Goal: Task Accomplishment & Management: Complete application form

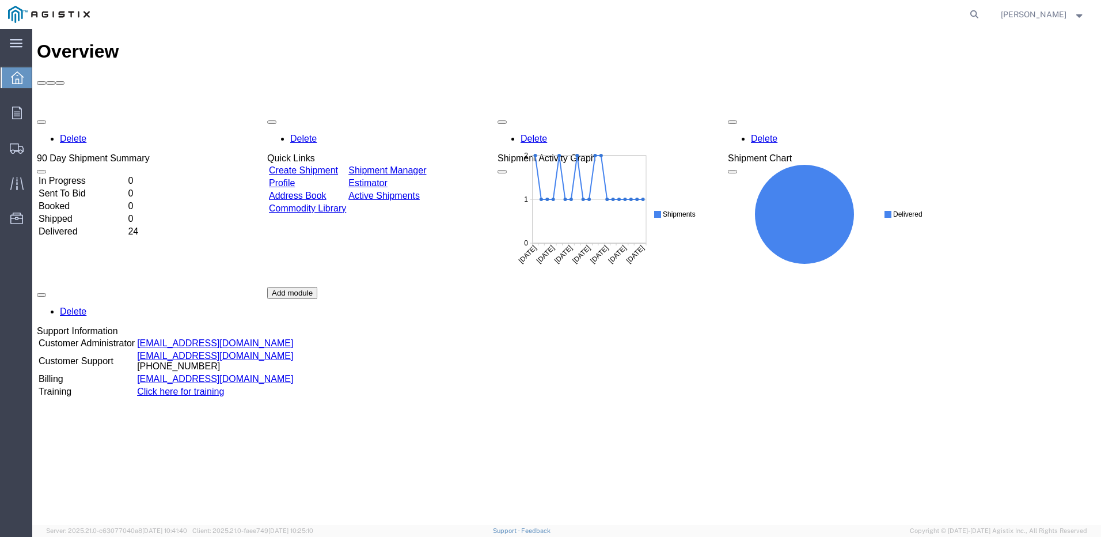
click at [338, 165] on link "Create Shipment" at bounding box center [303, 170] width 69 height 10
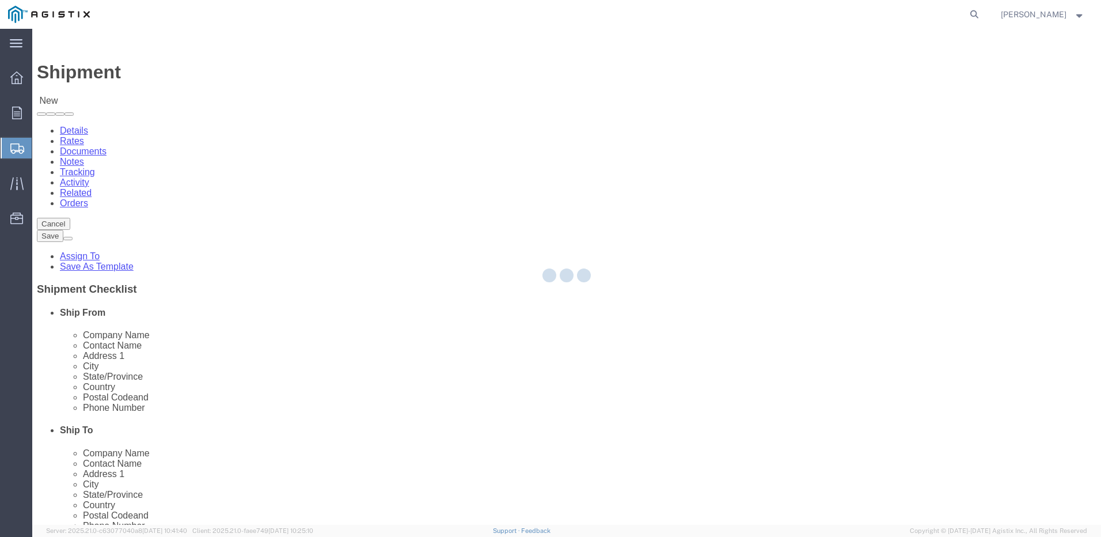
select select
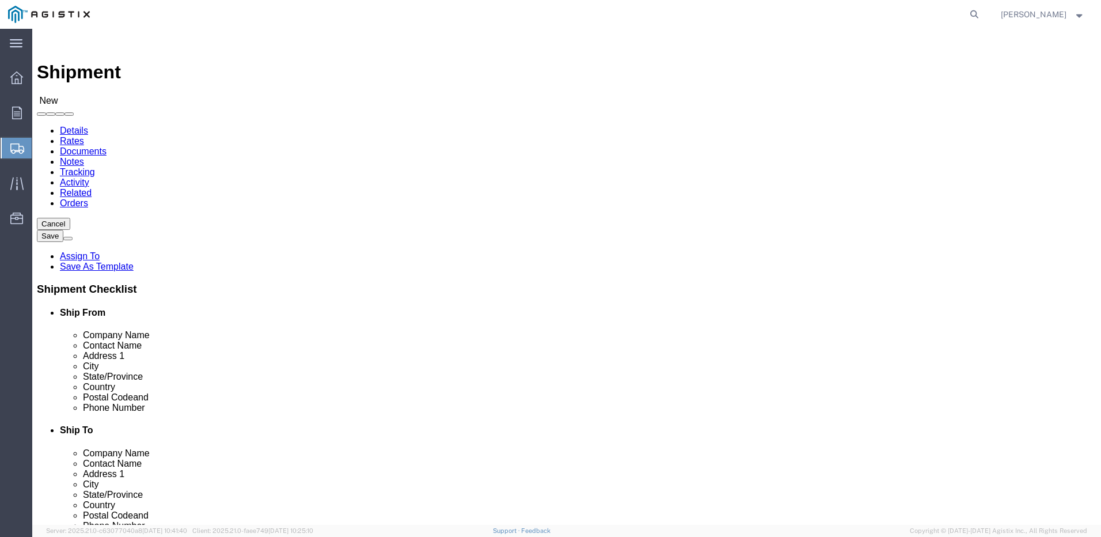
drag, startPoint x: 169, startPoint y: 167, endPoint x: 174, endPoint y: 177, distance: 11.6
click select "Select Do It American Mfg Co LLC PG&E"
select select "9596"
click select "Select Do It American Mfg Co LLC PG&E"
select select "PURCHORD"
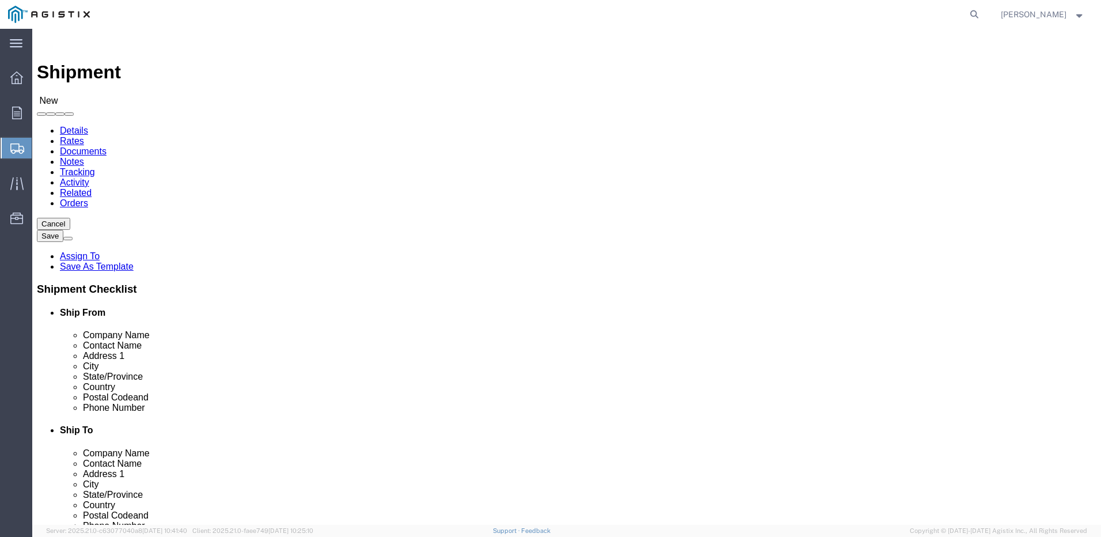
select select
select select "MYPROFILE"
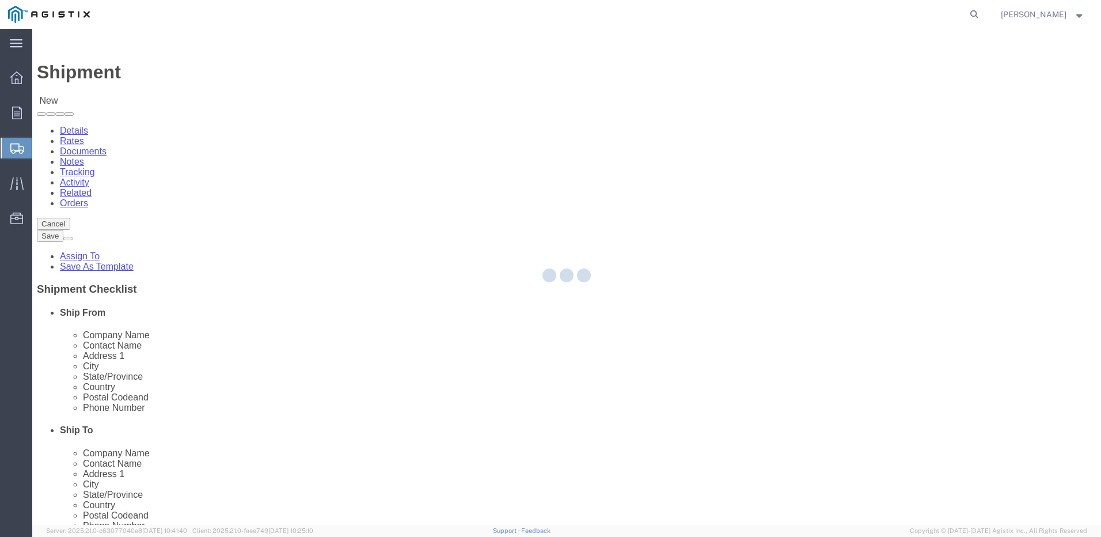
type input "Do It American Mfg Co LLC"
type input "[PERSON_NAME]"
type input "[STREET_ADDRESS]"
type input "Corona"
type input "92878"
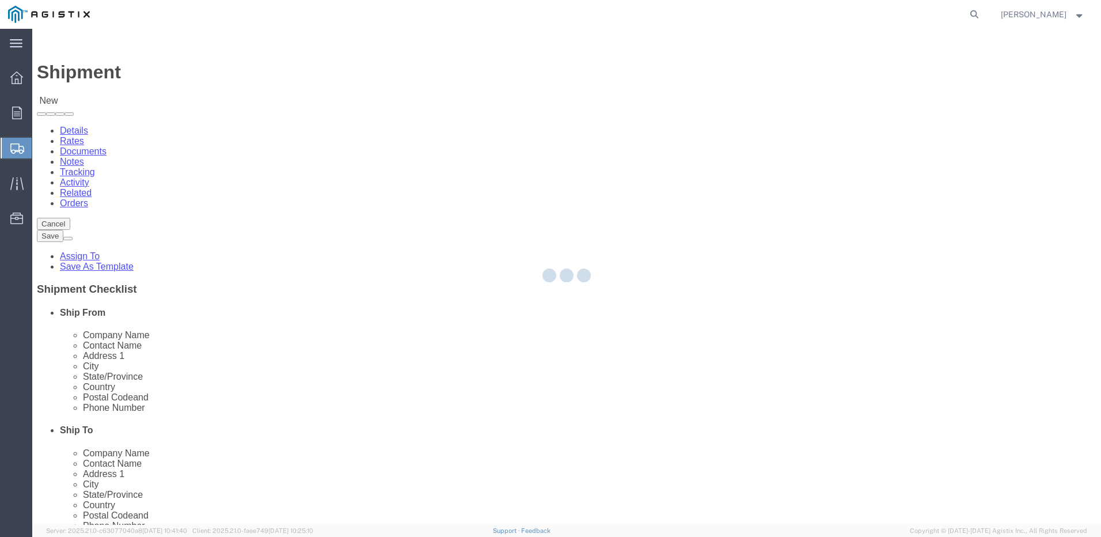
type input "9512549204"
type input "[EMAIL_ADDRESS][DOMAIN_NAME]"
checkbox input "true"
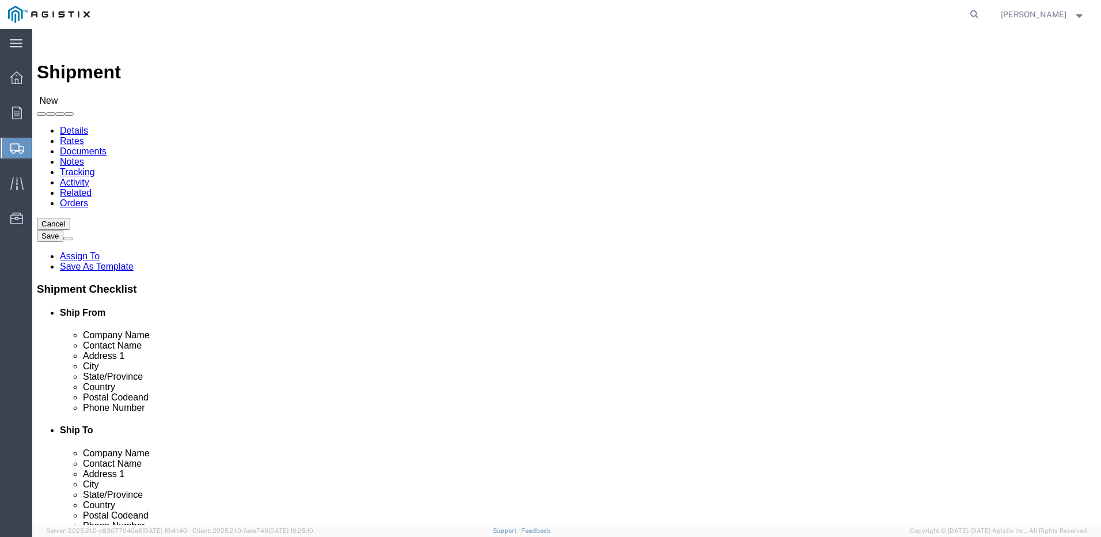
select select "CA"
drag, startPoint x: 218, startPoint y: 356, endPoint x: 7, endPoint y: 324, distance: 213.6
click div "Ship From Location Location My Profile Location My Profile Location (OBSOLETE) …"
type input "1848 Capital St"
click select "Select All Others [GEOGRAPHIC_DATA] [GEOGRAPHIC_DATA] [GEOGRAPHIC_DATA] [GEOGRA…"
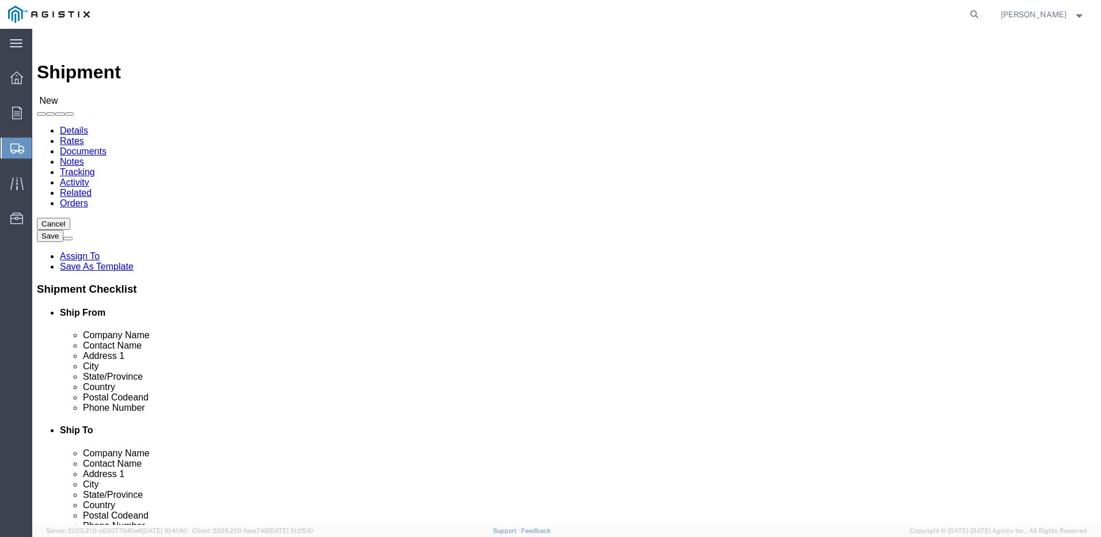
select select
select select "19996"
click select "Select All Others [GEOGRAPHIC_DATA] [GEOGRAPHIC_DATA] [GEOGRAPHIC_DATA] [GEOGRA…"
type input "whe"
select select "19996"
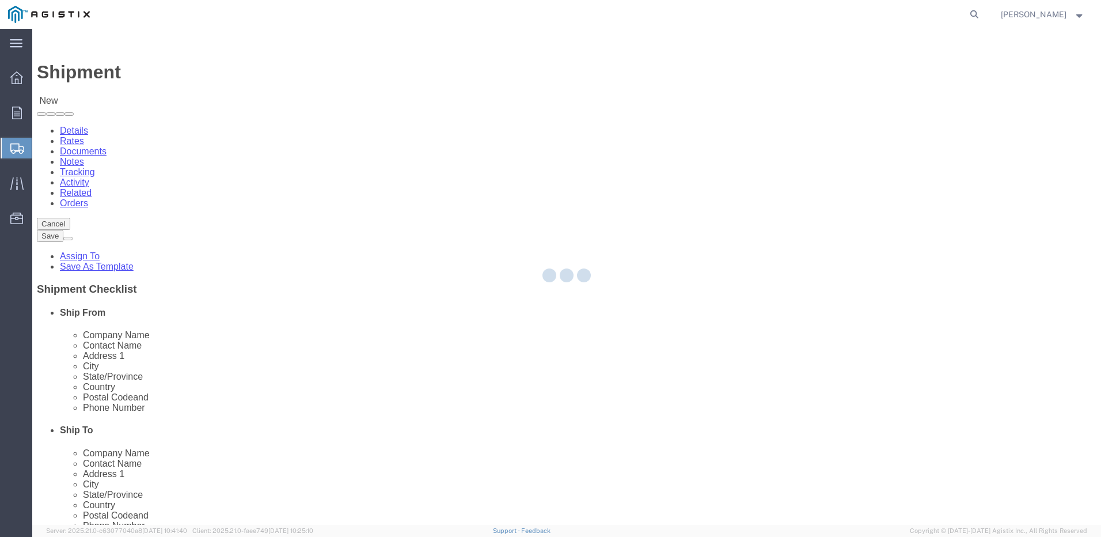
type input "PG&E"
type input "[STREET_ADDRESS]"
type input "Wheatland"
type input "95692"
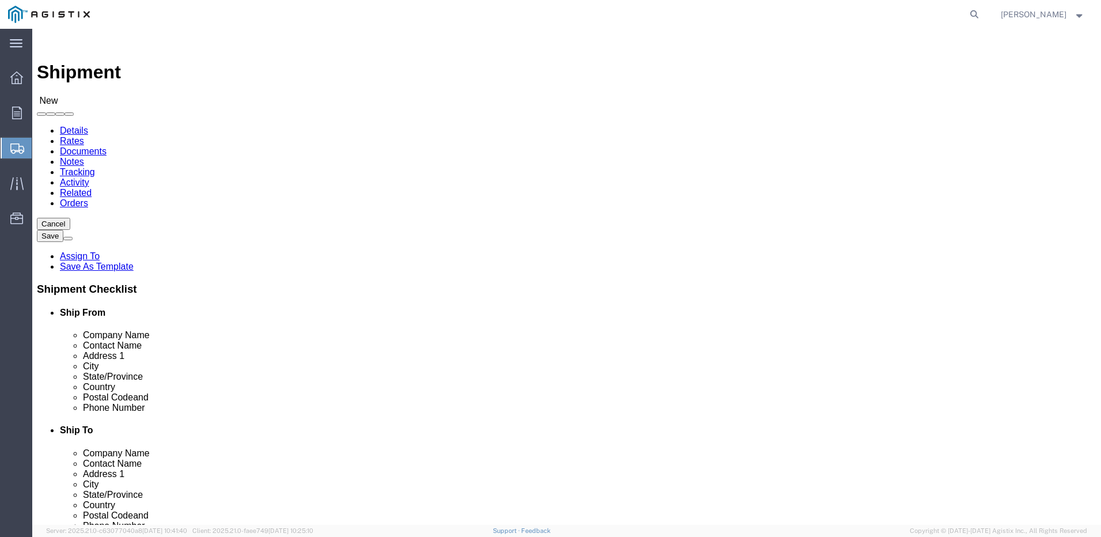
select select "CA"
click input "text"
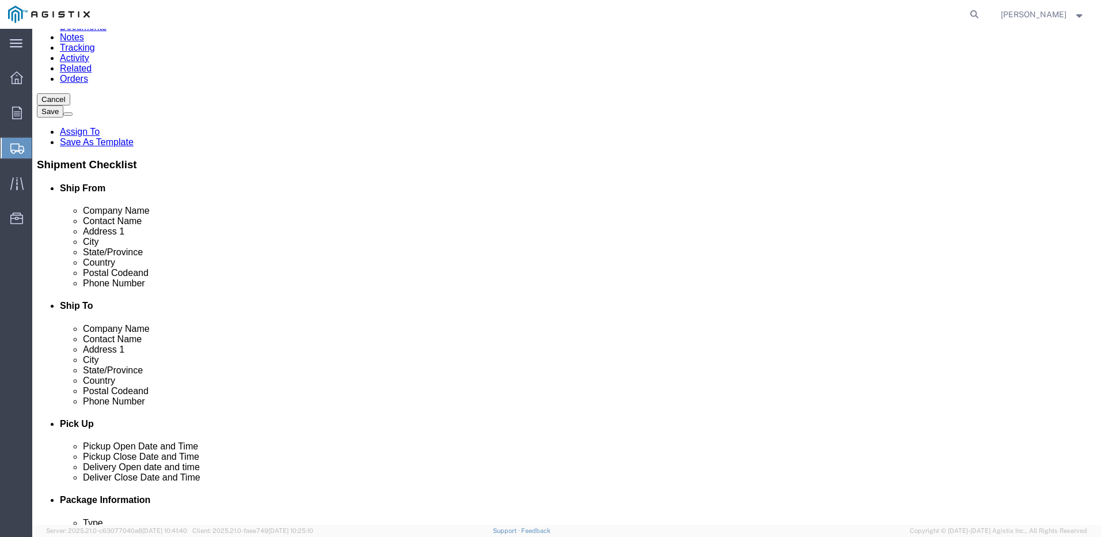
scroll to position [230, 0]
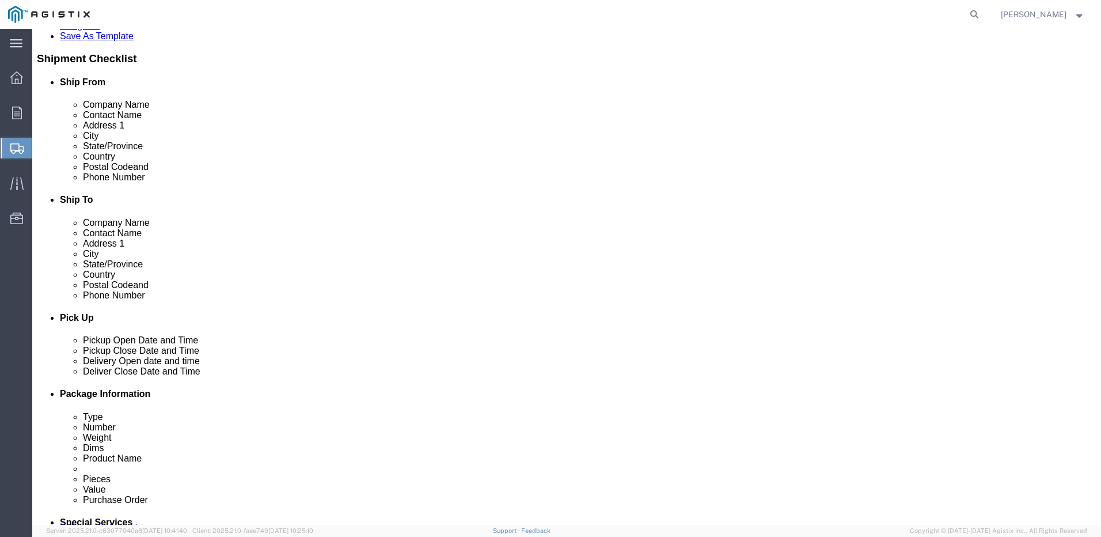
type input "[PERSON_NAME]"
click input "text"
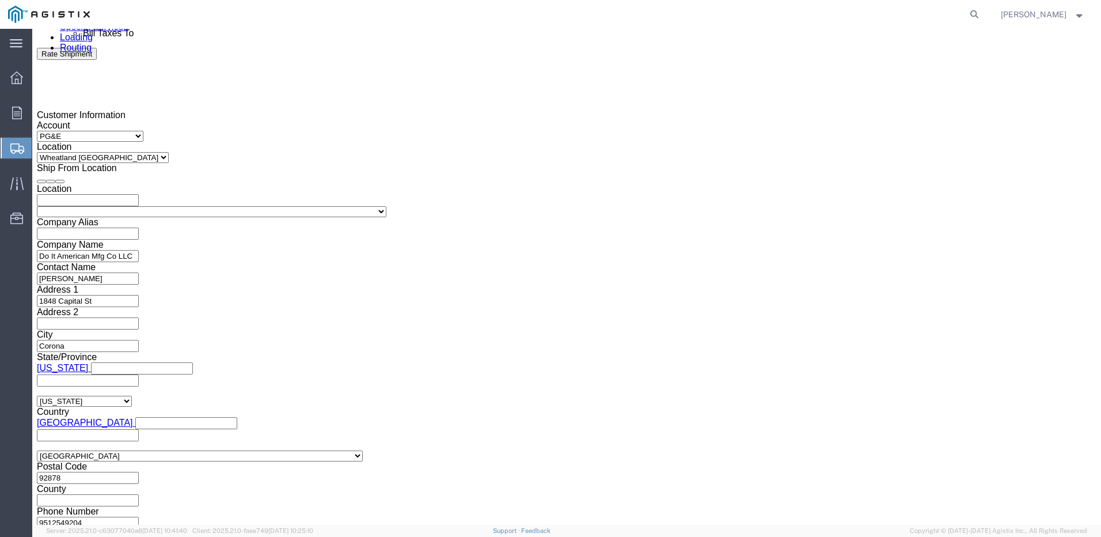
scroll to position [691, 0]
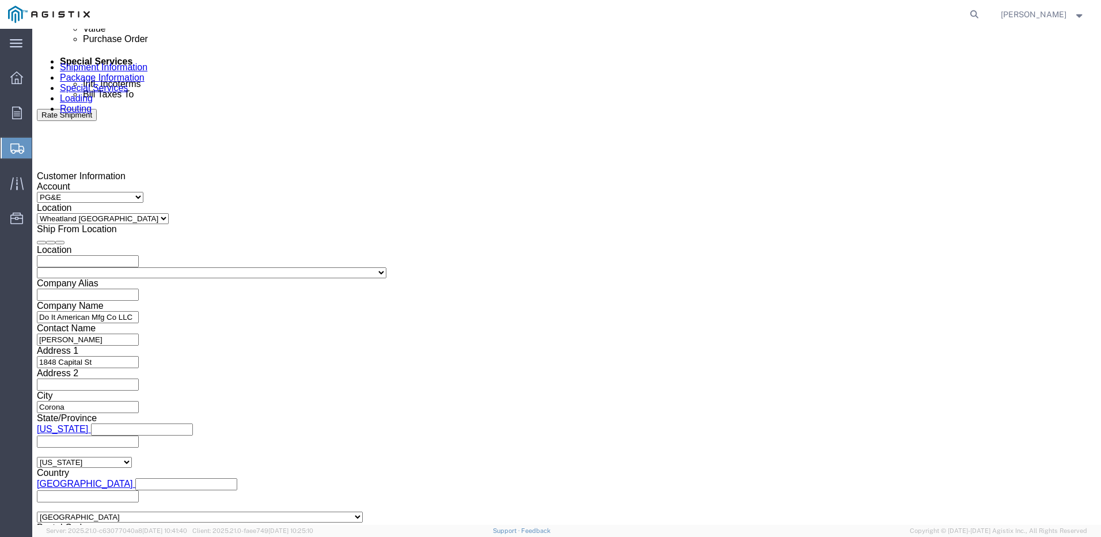
type input "[PHONE_NUMBER]"
drag, startPoint x: 108, startPoint y: 244, endPoint x: 130, endPoint y: 254, distance: 24.2
click div "[DATE] 8:00 AM"
click div "[DATE] 9:00 AM"
type input "3:30 PM"
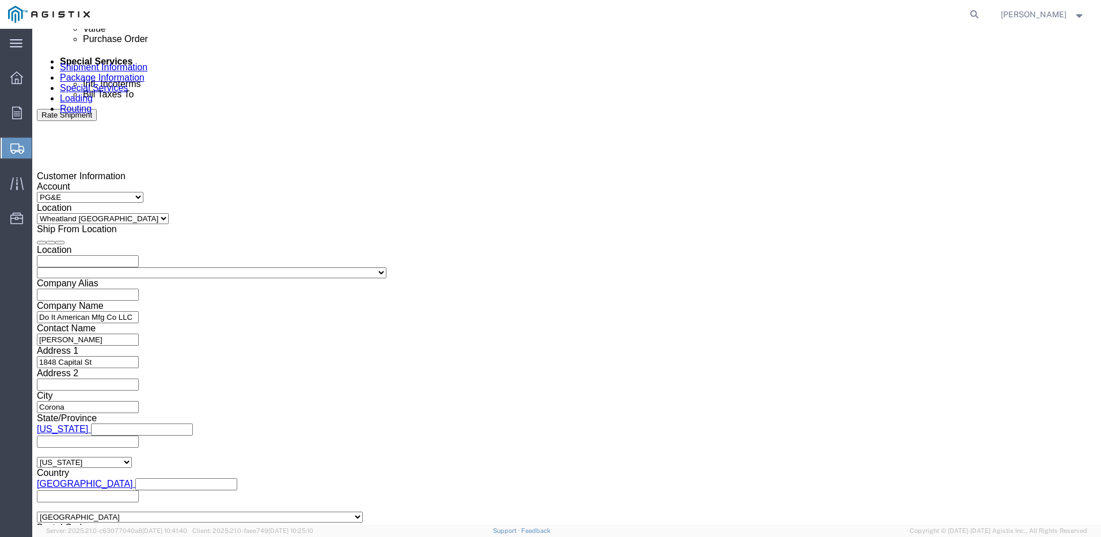
click button "Apply"
click div
click input "4:30 PM"
type input "8:00 AM"
click button "Apply"
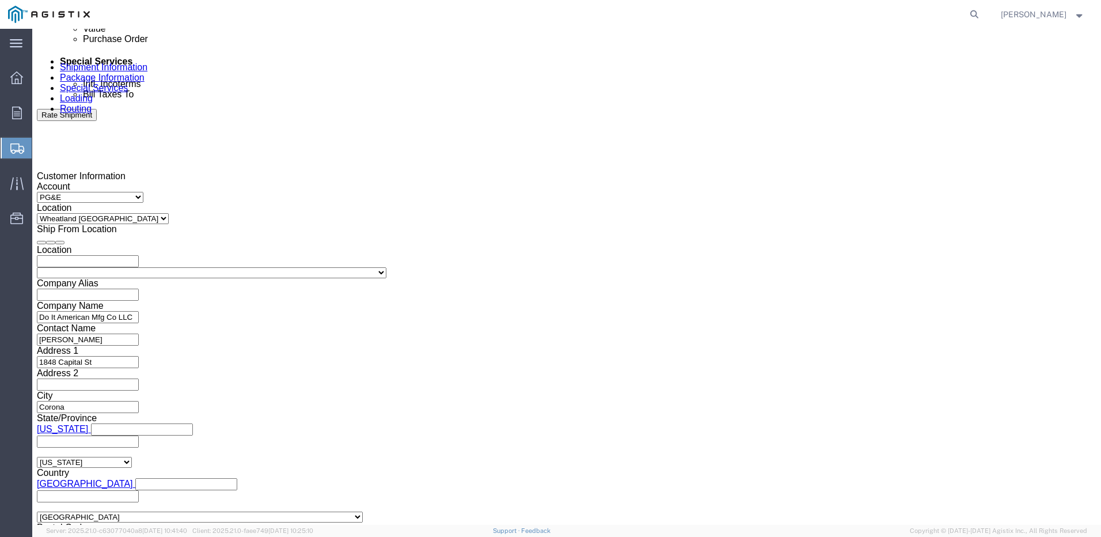
click div
type input "1:30 PM"
click button "Apply"
click input "text"
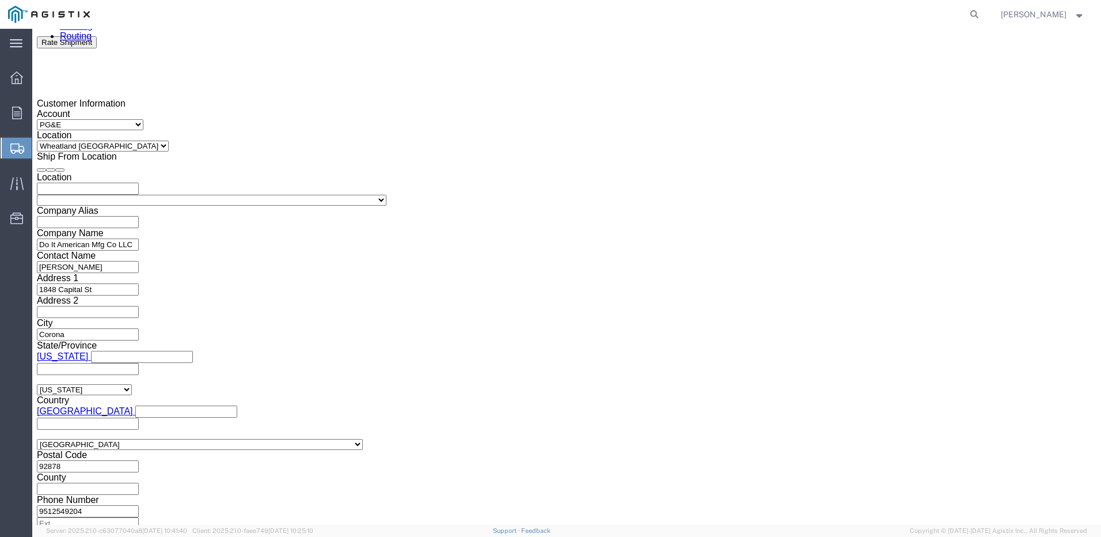
scroll to position [835, 0]
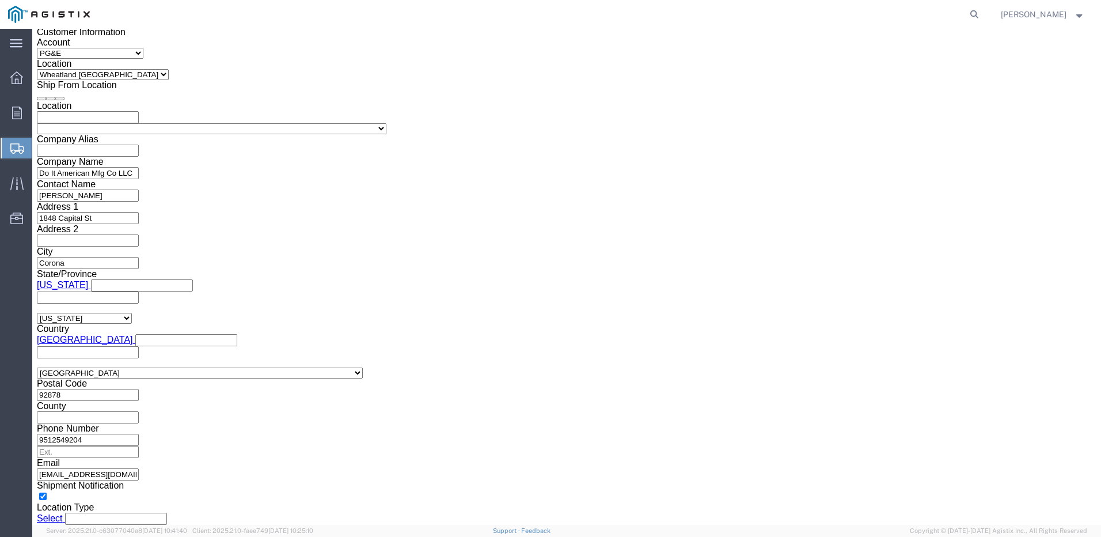
type input "3501420700"
click button "Continue"
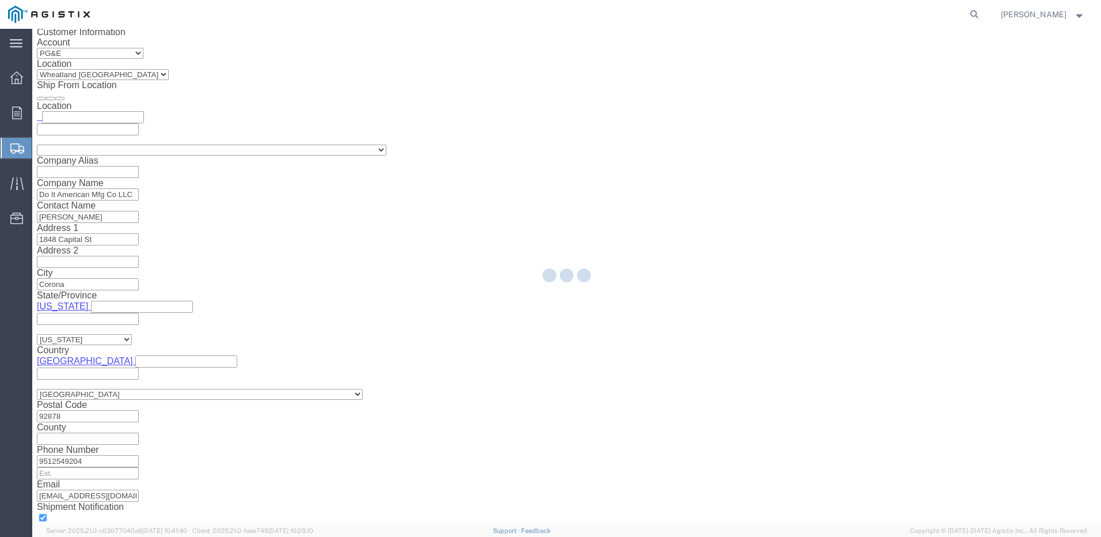
select select "19996"
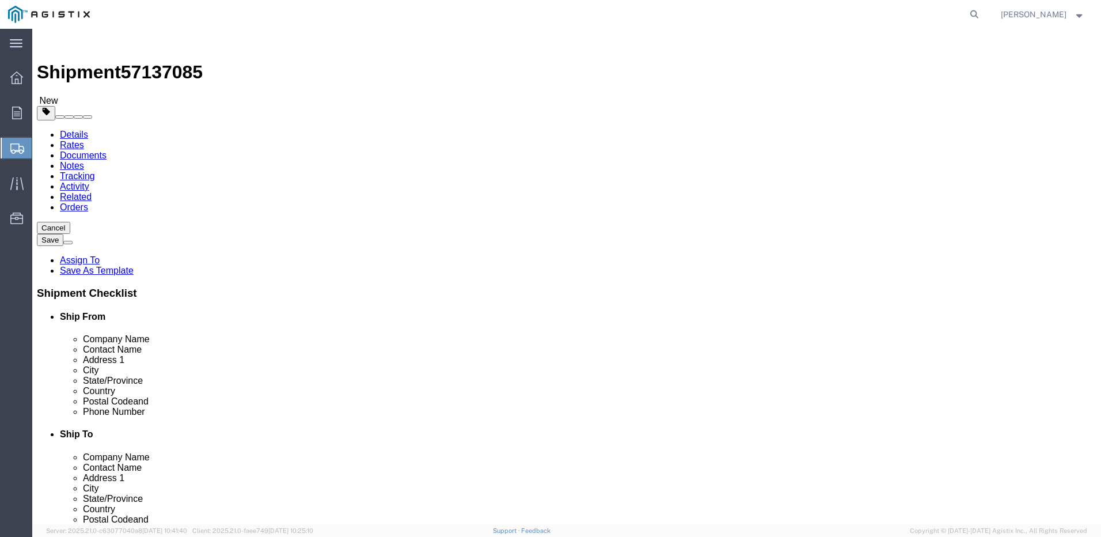
click select "Select Bulk Bundle(s) Cardboard Box(es) Carton(s) Crate(s) Drum(s) (Fiberboard)…"
select select "PSNS"
click select "Select Bulk Bundle(s) Cardboard Box(es) Carton(s) Crate(s) Drum(s) (Fiberboard)…"
click input "text"
type input "1"
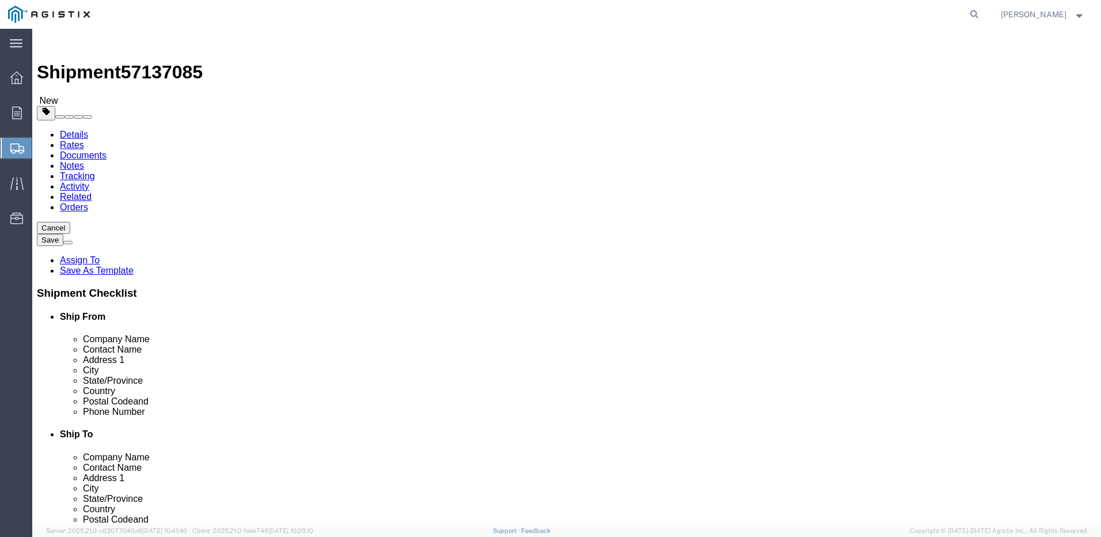
click input "1"
click input "text"
type input "37"
type input "40"
type input "16"
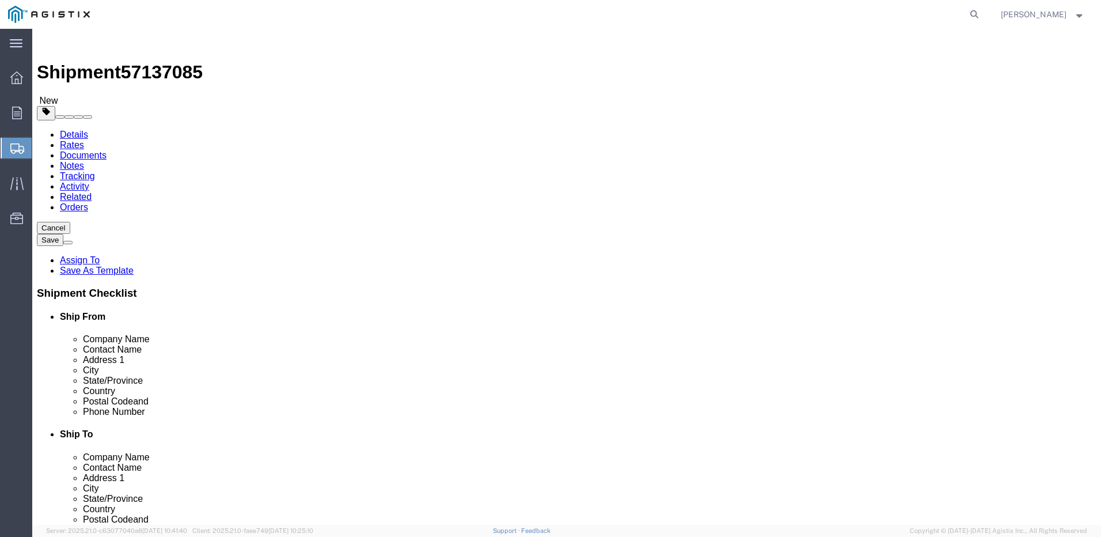
drag, startPoint x: 174, startPoint y: 292, endPoint x: 112, endPoint y: 295, distance: 61.6
click div "Weight 0.00 Select kgs lbs Ship. t°"
click input "text"
click div "1 x Pallet(s) Standard (Not Stackable) Package Type Select Bulk Bundle(s) Cardb…"
click link "Add Content"
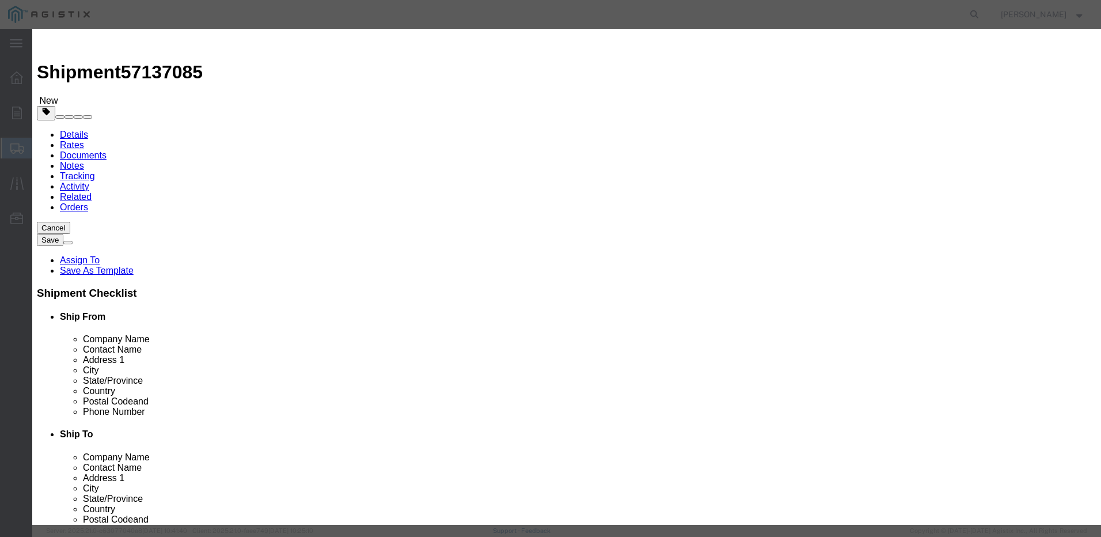
click input "text"
type input "PG&E M234412 Spool"
click input "0"
type input "1"
click div "Product Name PG&E M234412 Spool PG&E M Pieces 1 Select Bag Barrels 100Board Fee…"
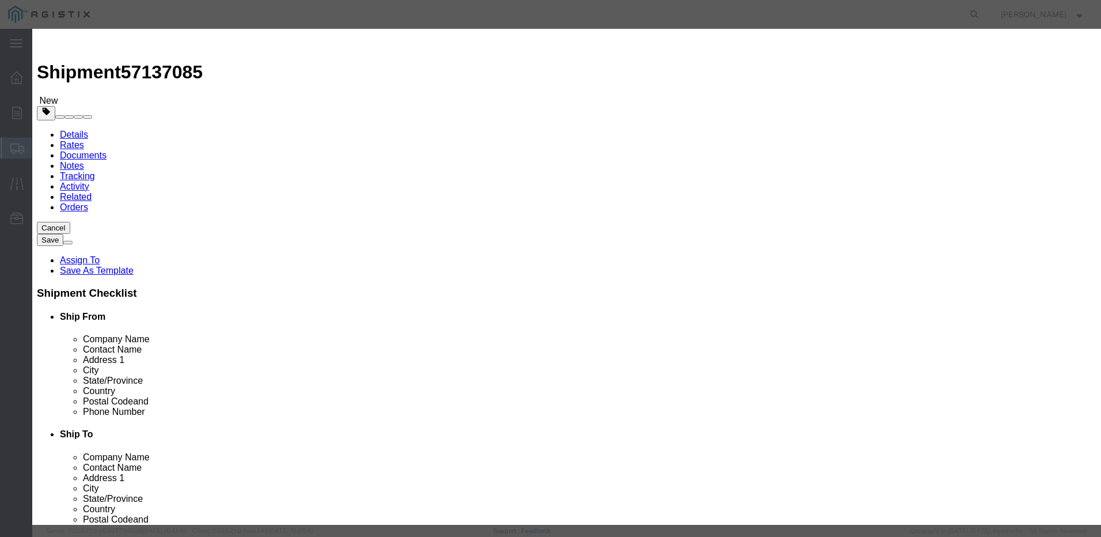
click input "text"
type input "3,125"
click select "Select 50 55 60 65 70 85 92.5 100 125 175 250 300 400"
select select "70"
click select "Select 50 55 60 65 70 85 92.5 100 125 175 250 300 400"
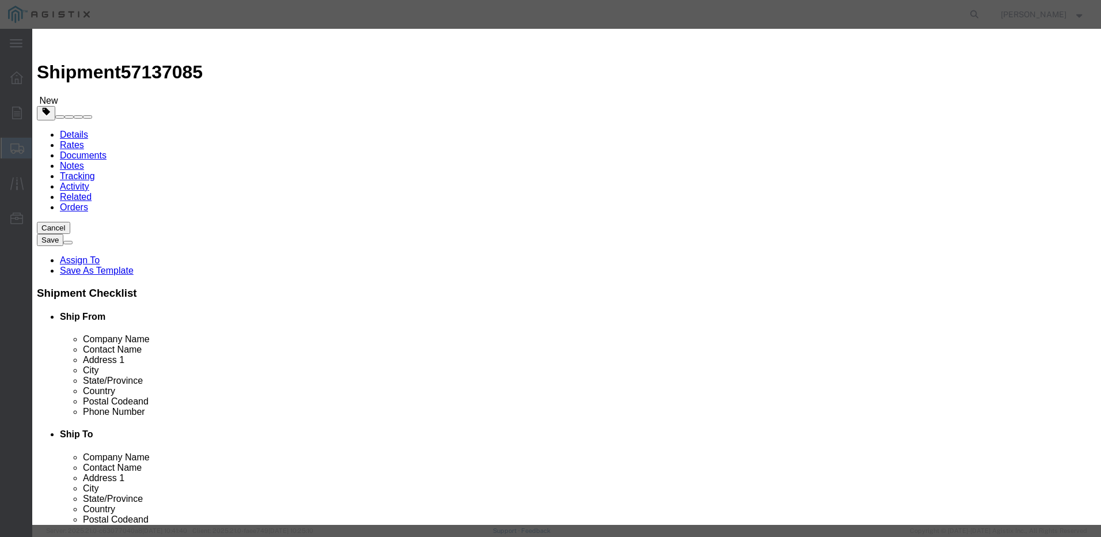
click button "Save & Close"
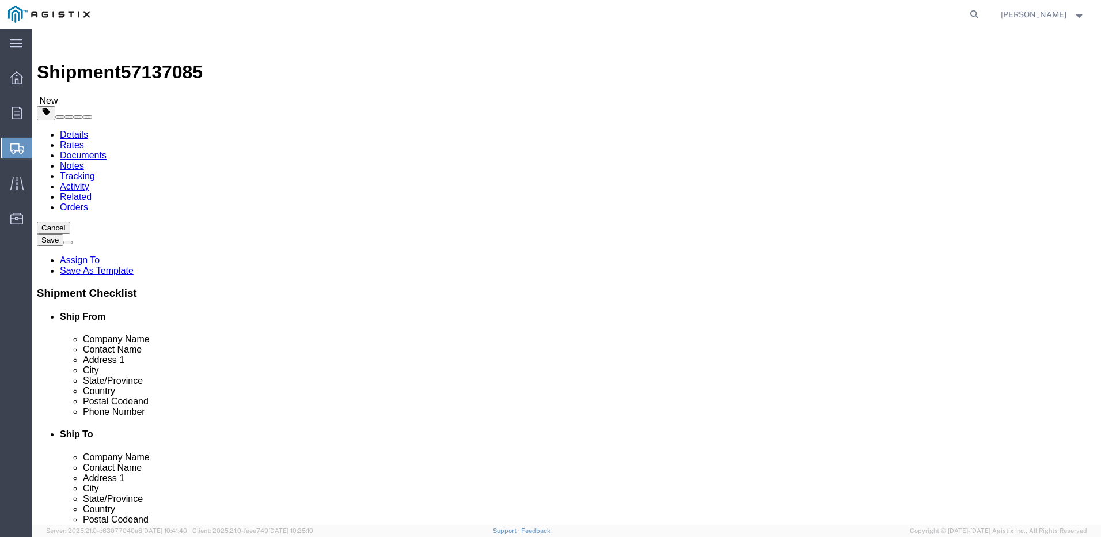
click input "text"
type input "245"
click button "Save"
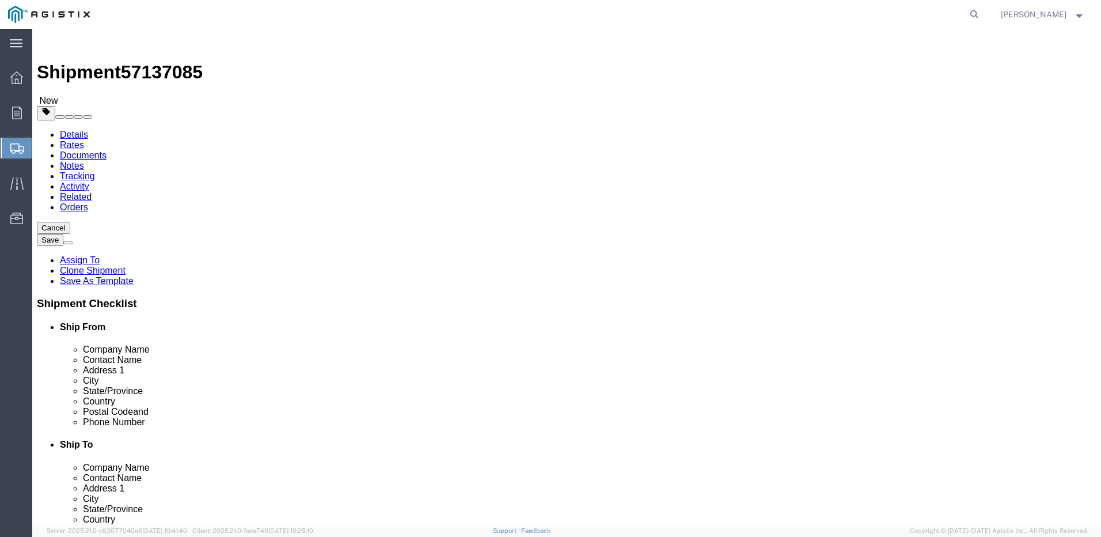
click at [26, 152] on div at bounding box center [17, 148] width 32 height 21
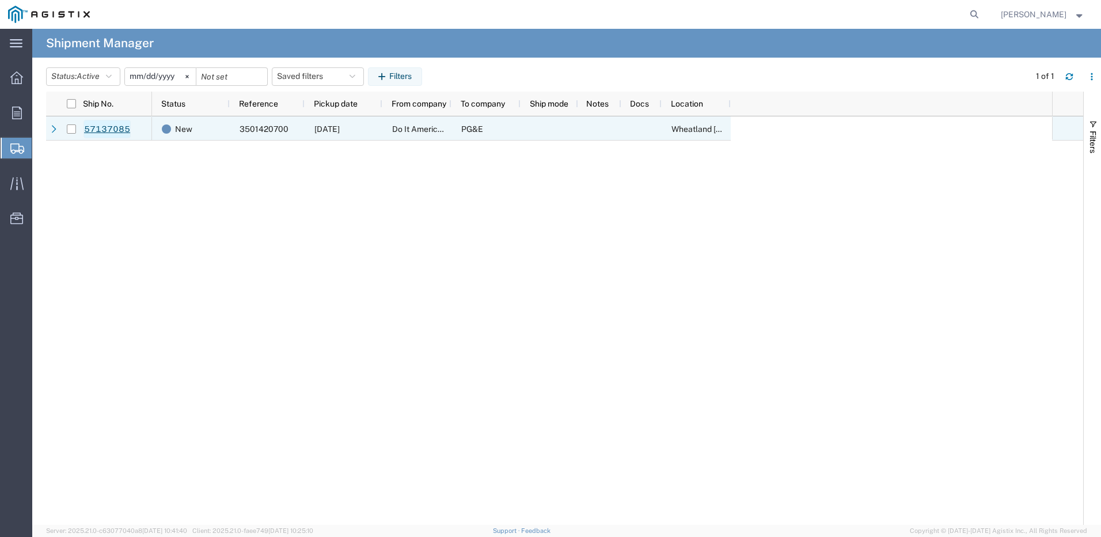
click at [112, 130] on link "57137085" at bounding box center [106, 129] width 47 height 18
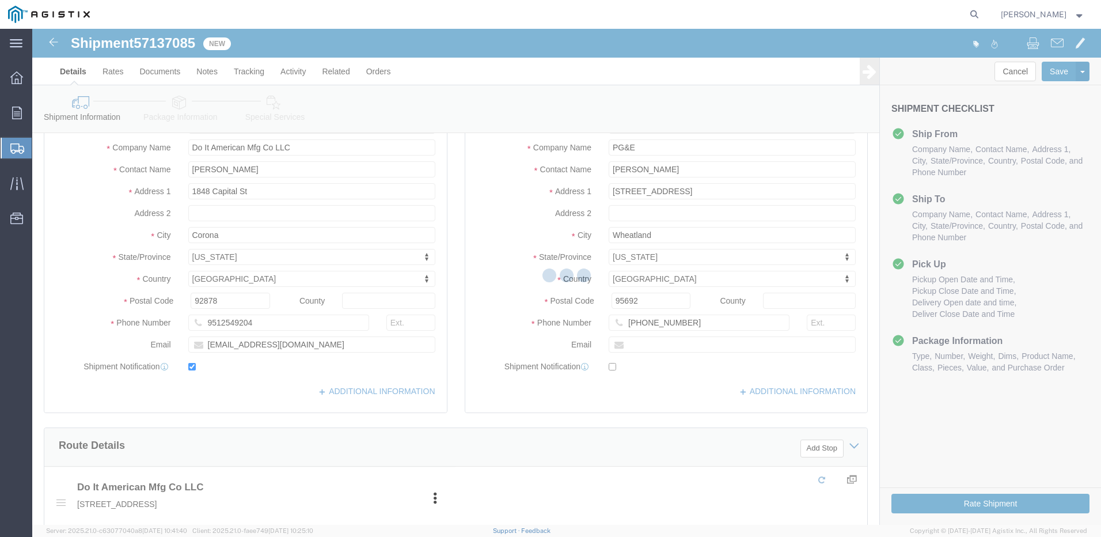
scroll to position [219, 0]
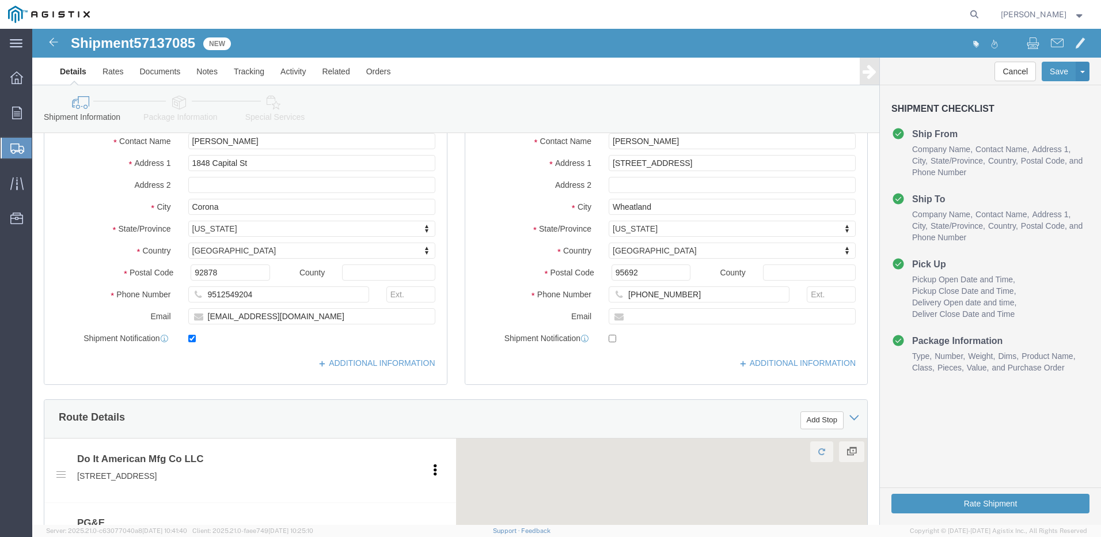
select select
select select "19996"
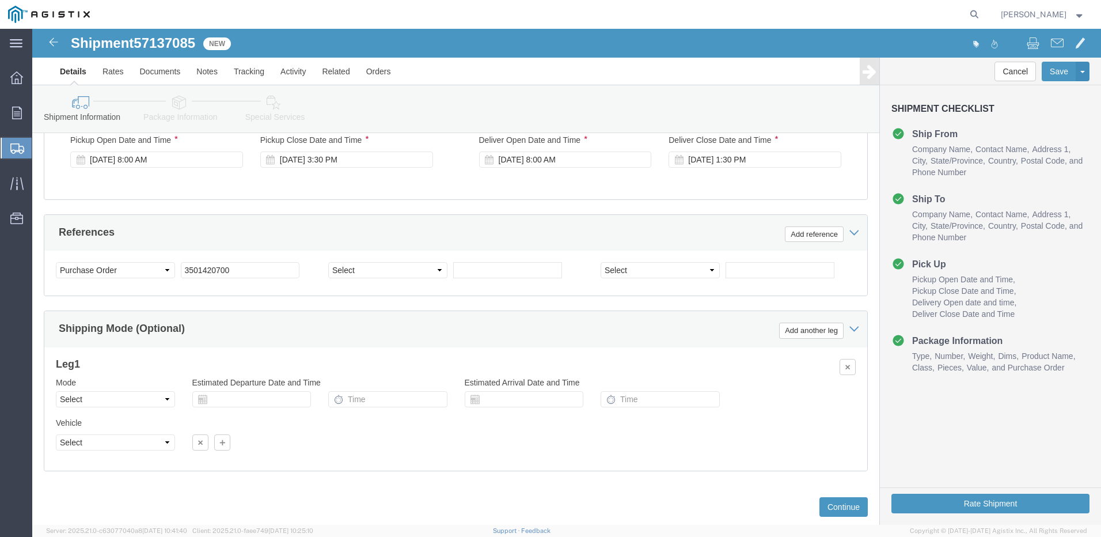
scroll to position [771, 0]
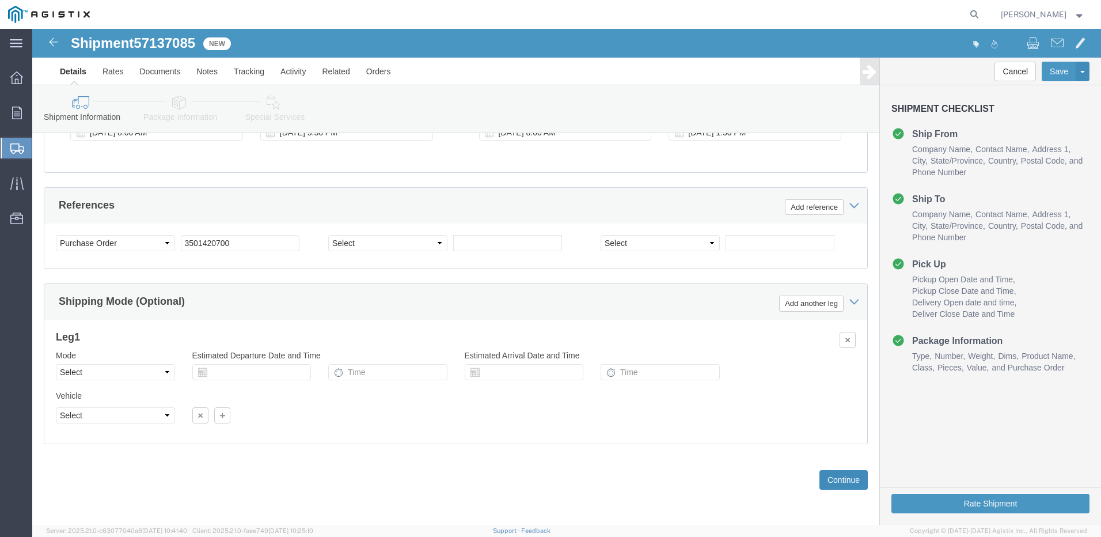
click button "Continue"
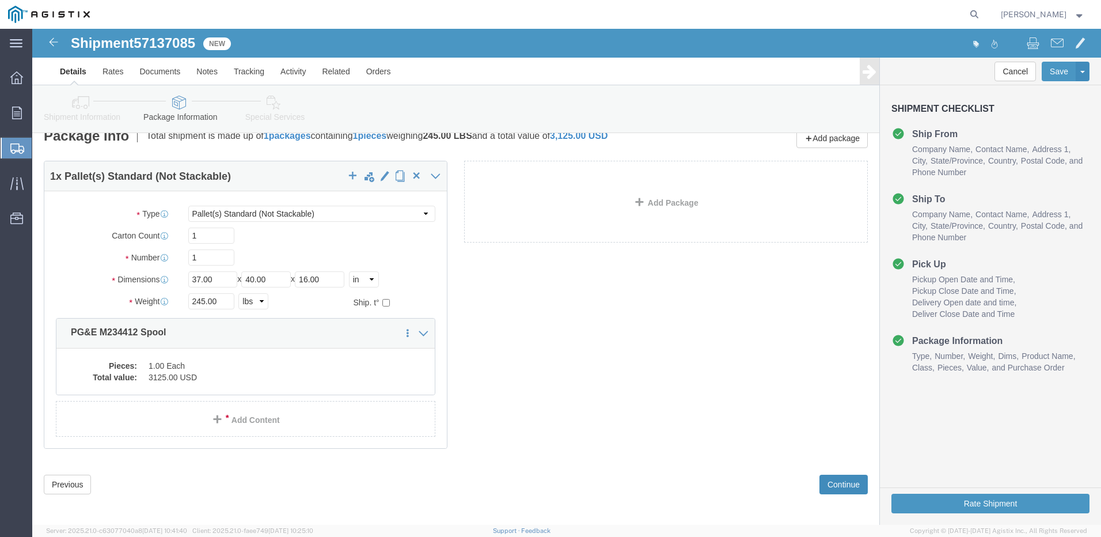
scroll to position [21, 0]
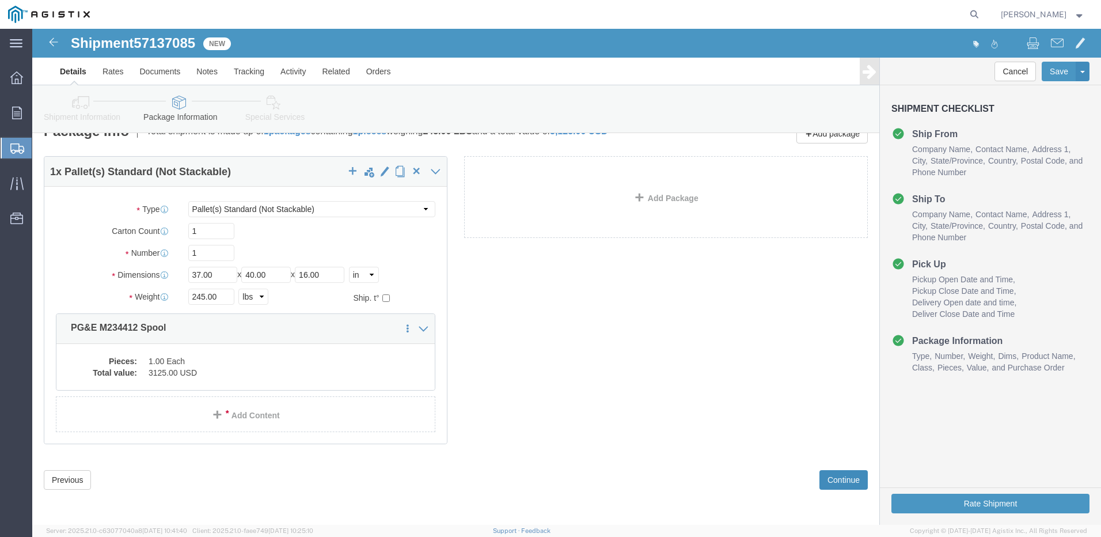
drag, startPoint x: 822, startPoint y: 452, endPoint x: 739, endPoint y: 411, distance: 92.7
click button "Continue"
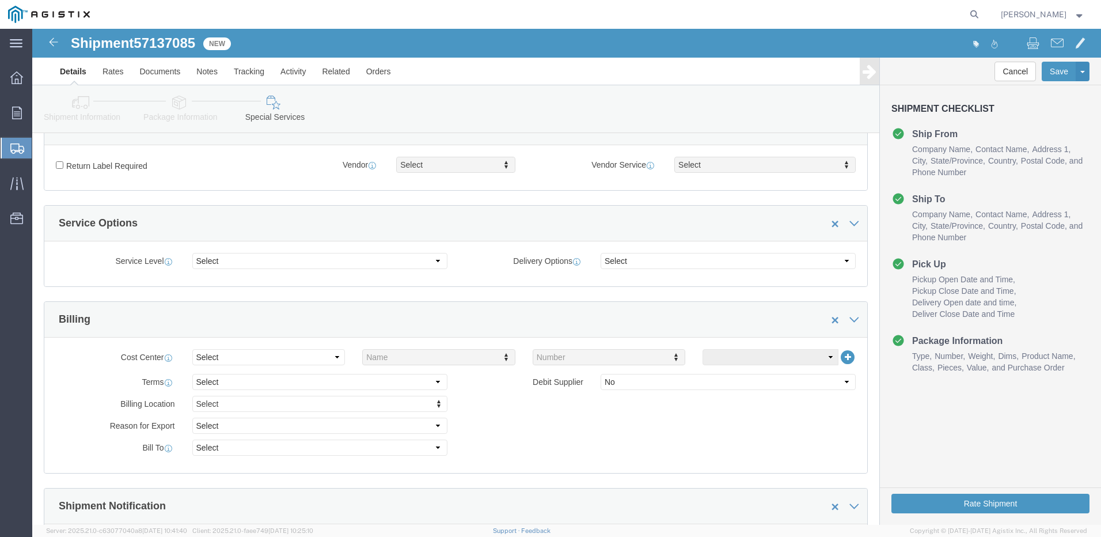
scroll to position [251, 0]
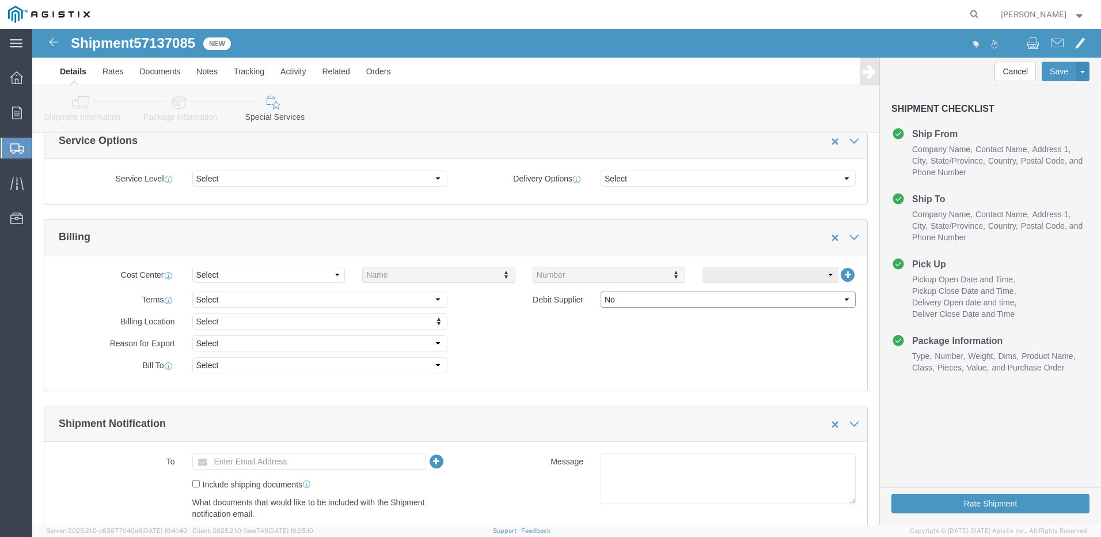
click select "Select Yes No"
select select "true"
click select "Select Yes No"
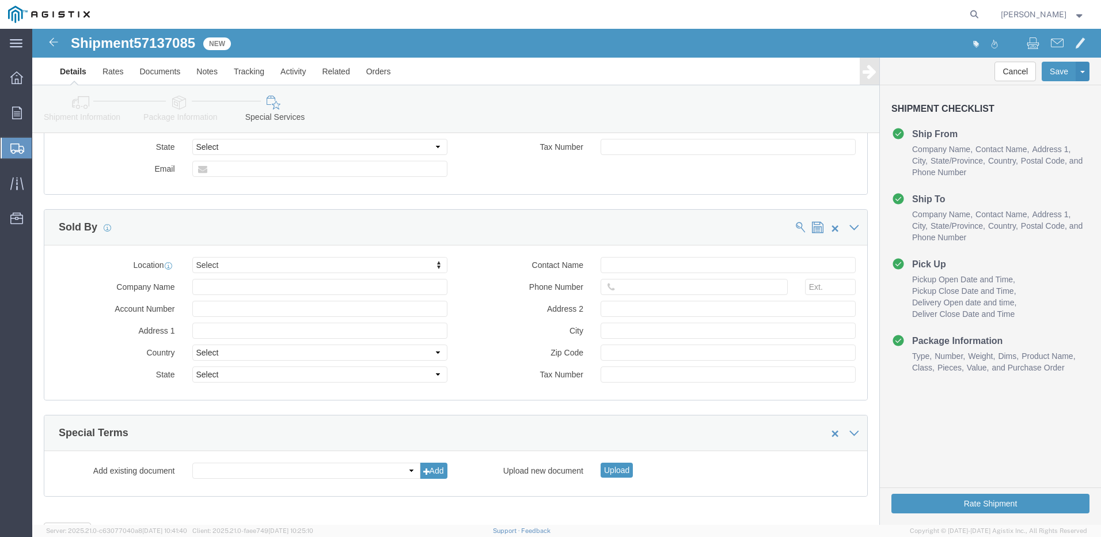
scroll to position [894, 0]
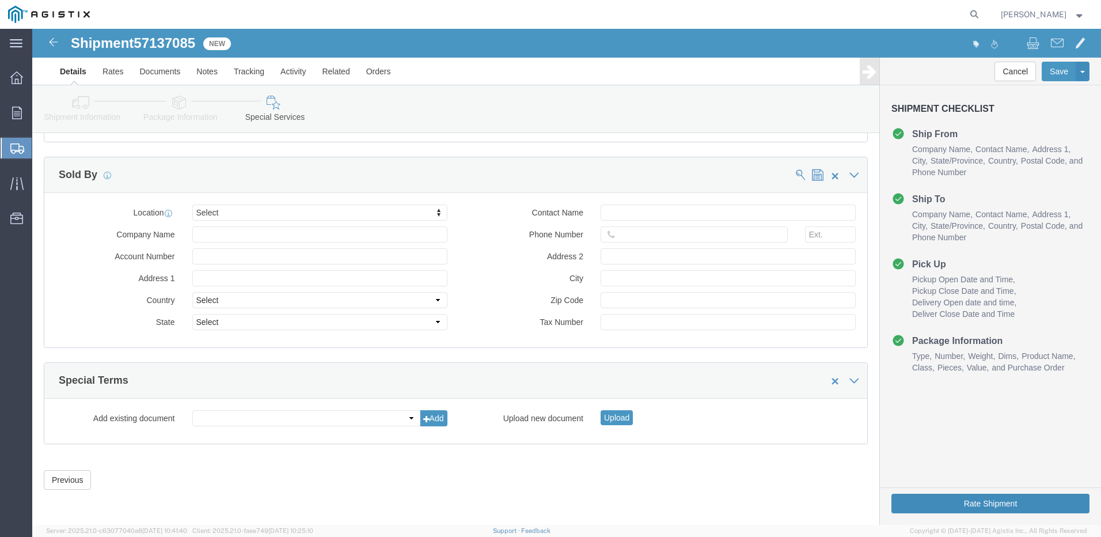
click button "Rate Shipment"
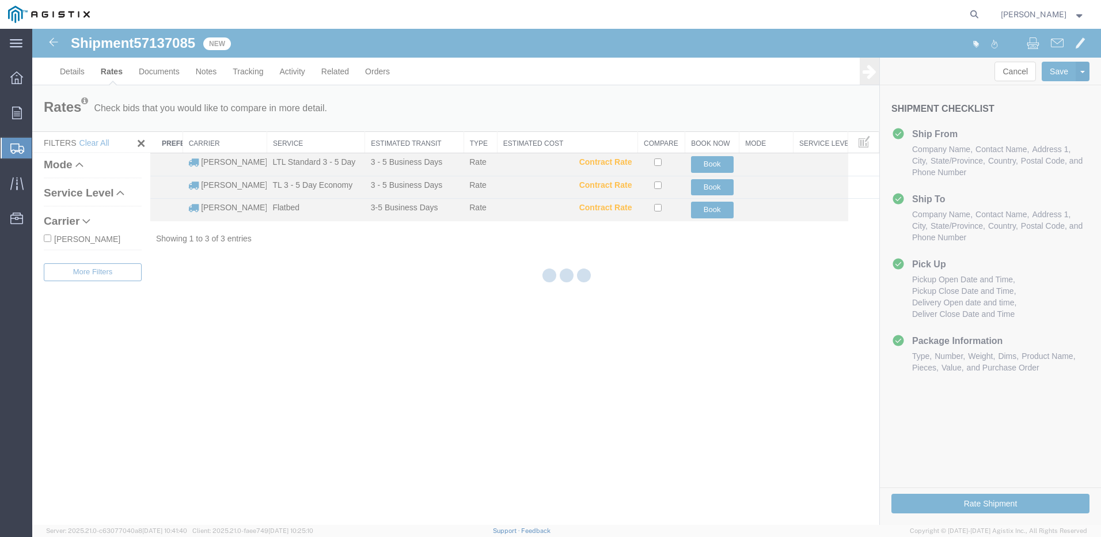
scroll to position [0, 0]
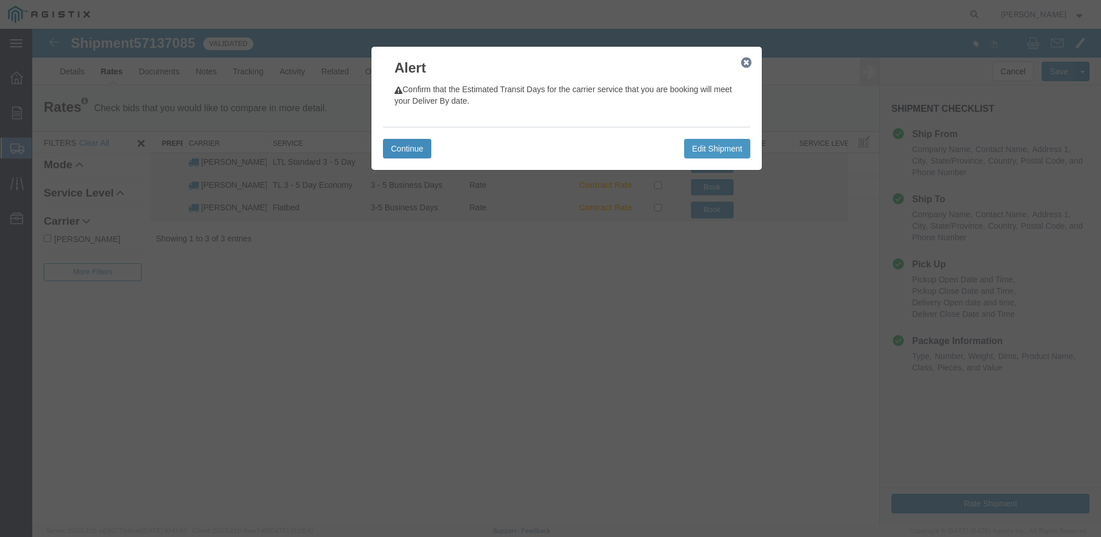
click at [413, 147] on button "Continue" at bounding box center [407, 149] width 48 height 20
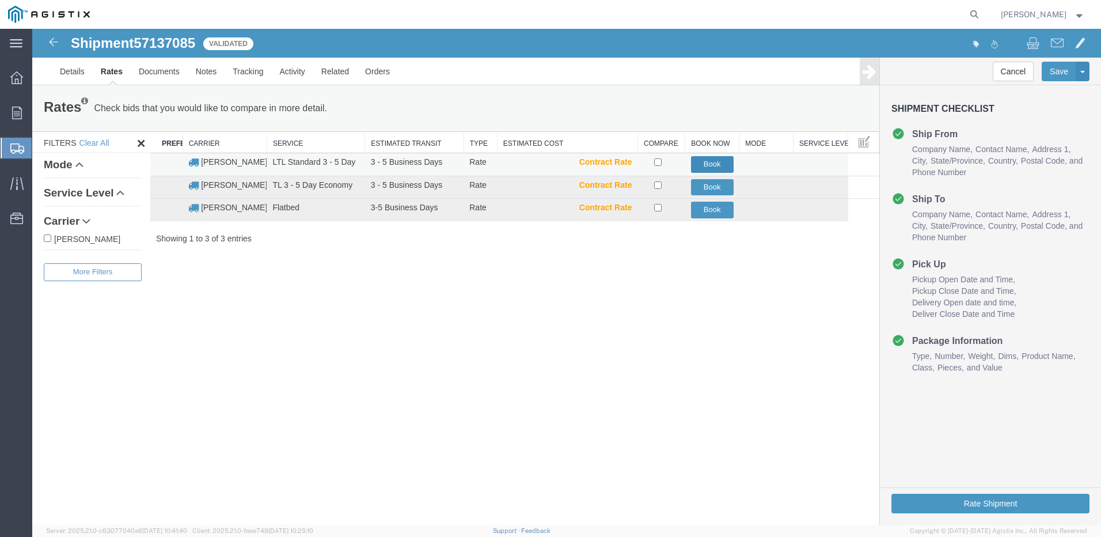
click at [718, 163] on button "Book" at bounding box center [712, 164] width 43 height 17
